Goal: Navigation & Orientation: Find specific page/section

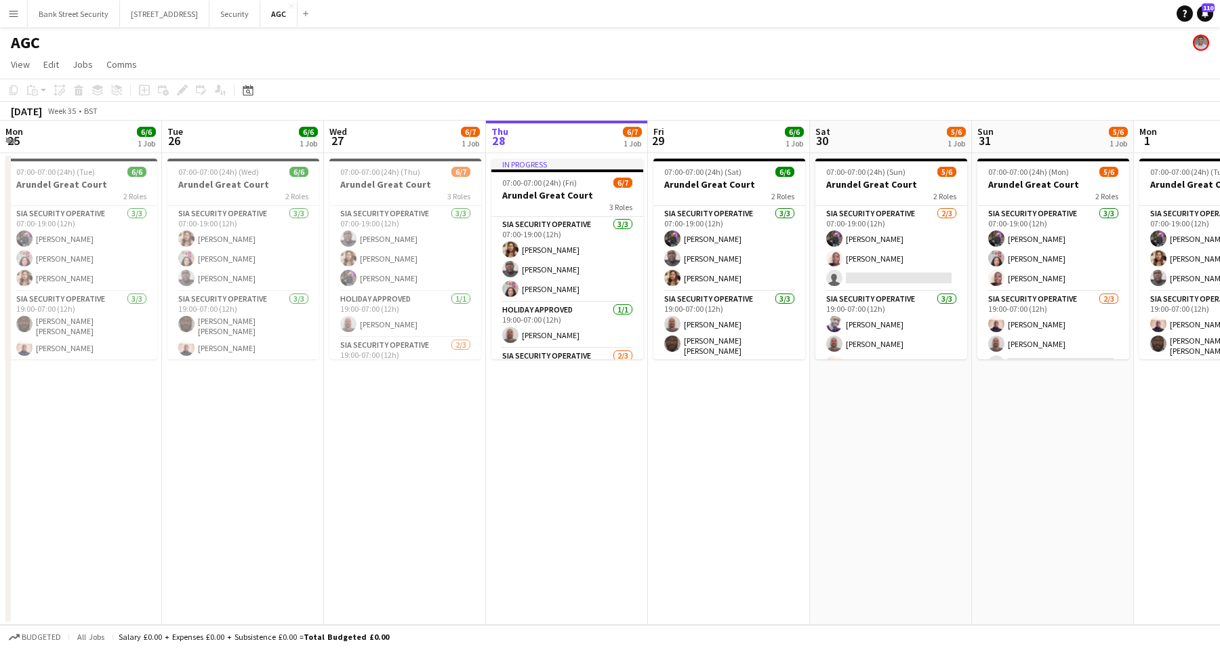
scroll to position [17, 0]
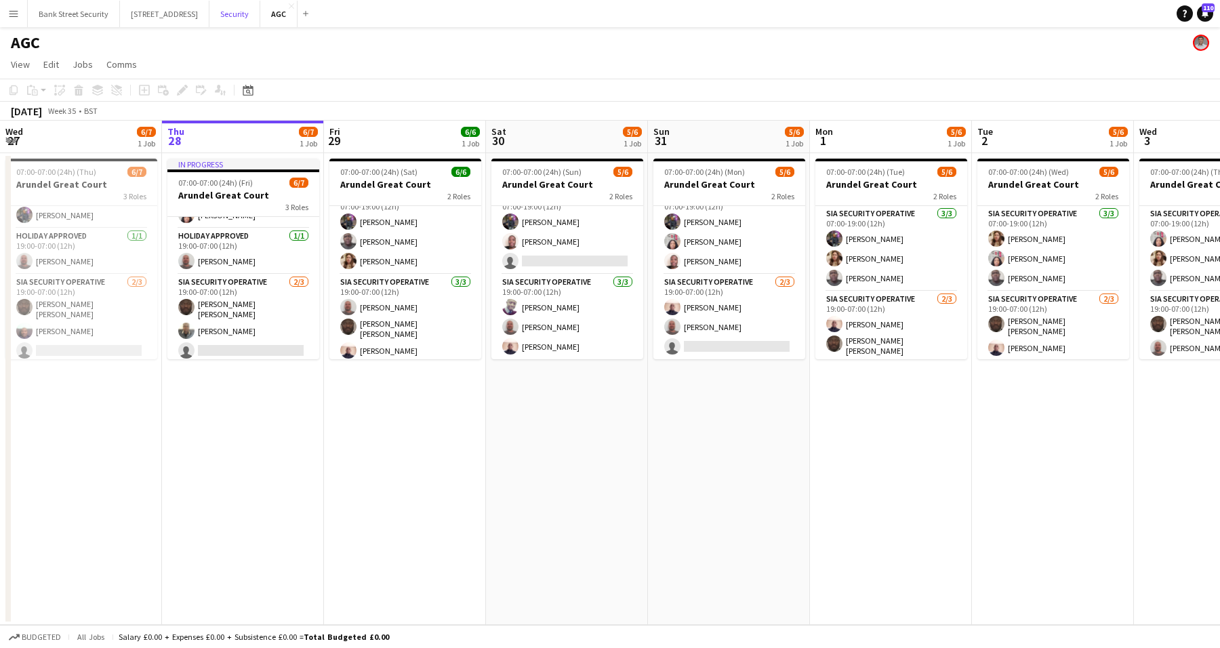
click at [253, 7] on button "Security Close" at bounding box center [235, 14] width 51 height 26
